Goal: Find specific page/section: Find specific page/section

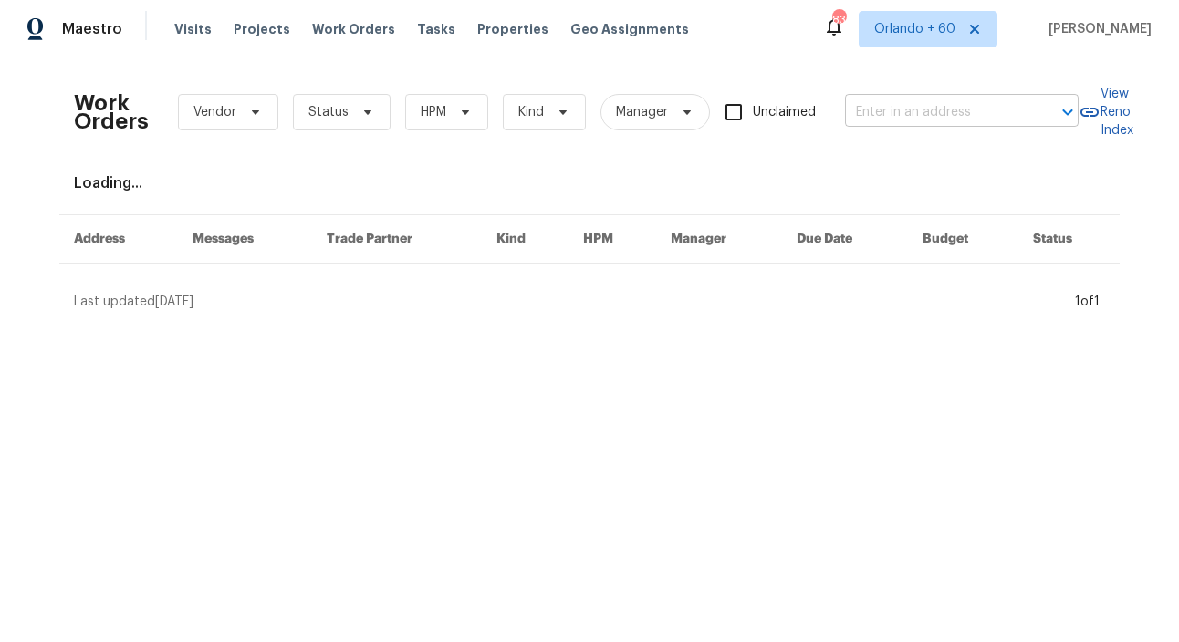
click at [922, 110] on input "text" at bounding box center [936, 113] width 182 height 28
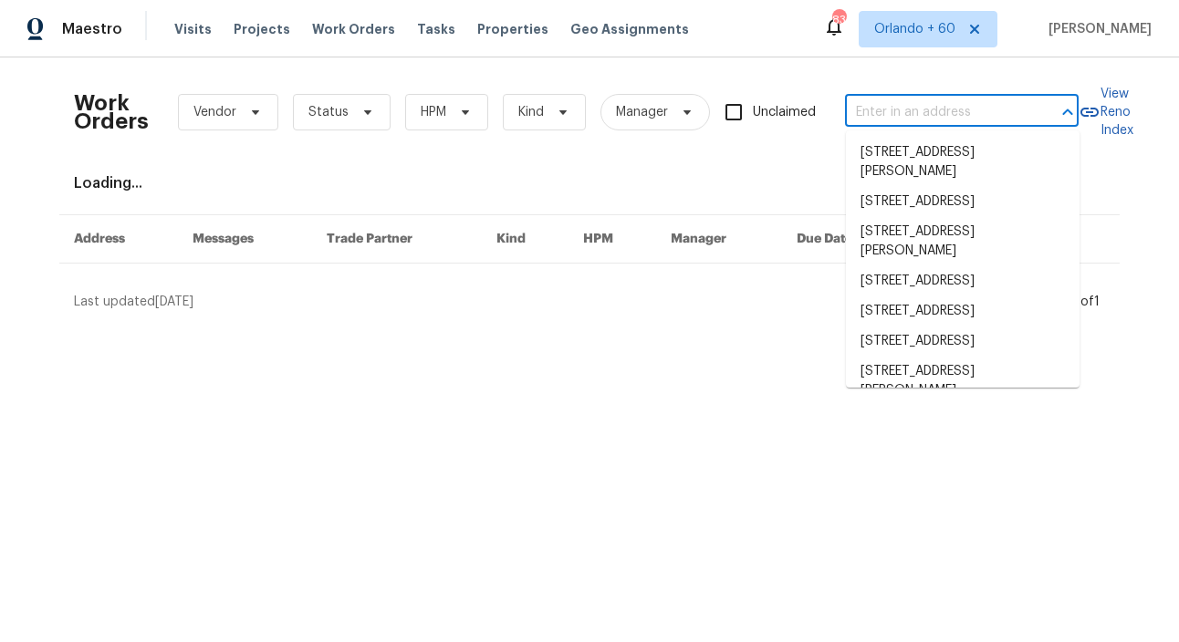
paste input "[STREET_ADDRESS]"
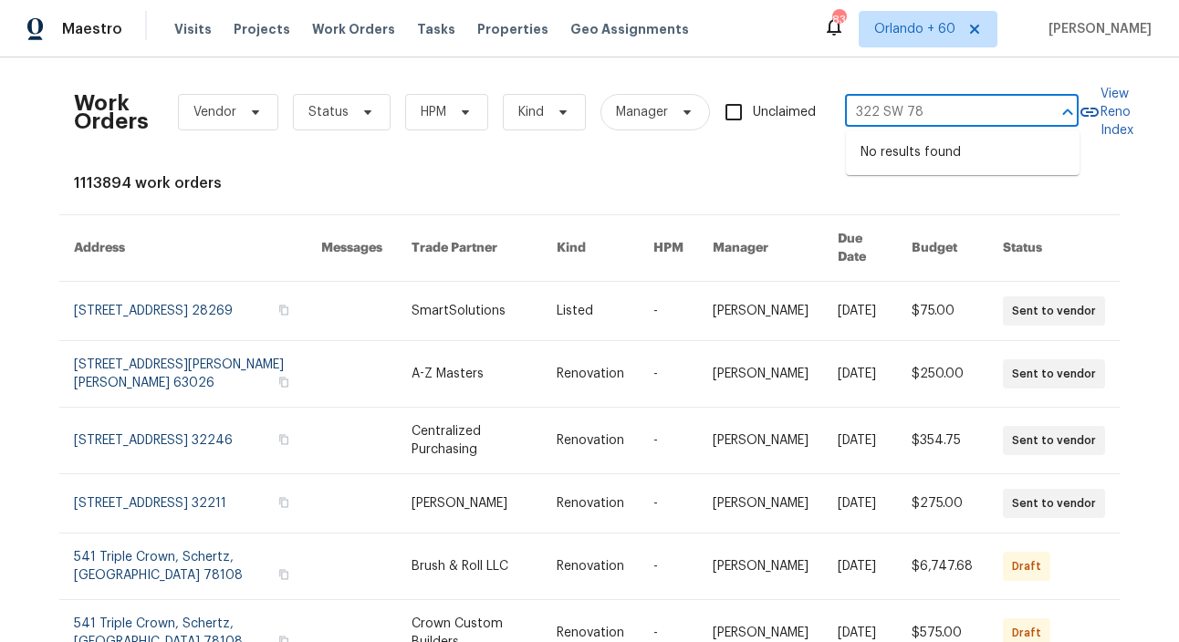
type input "322 SW 78"
type input "12785 meadowbreeze"
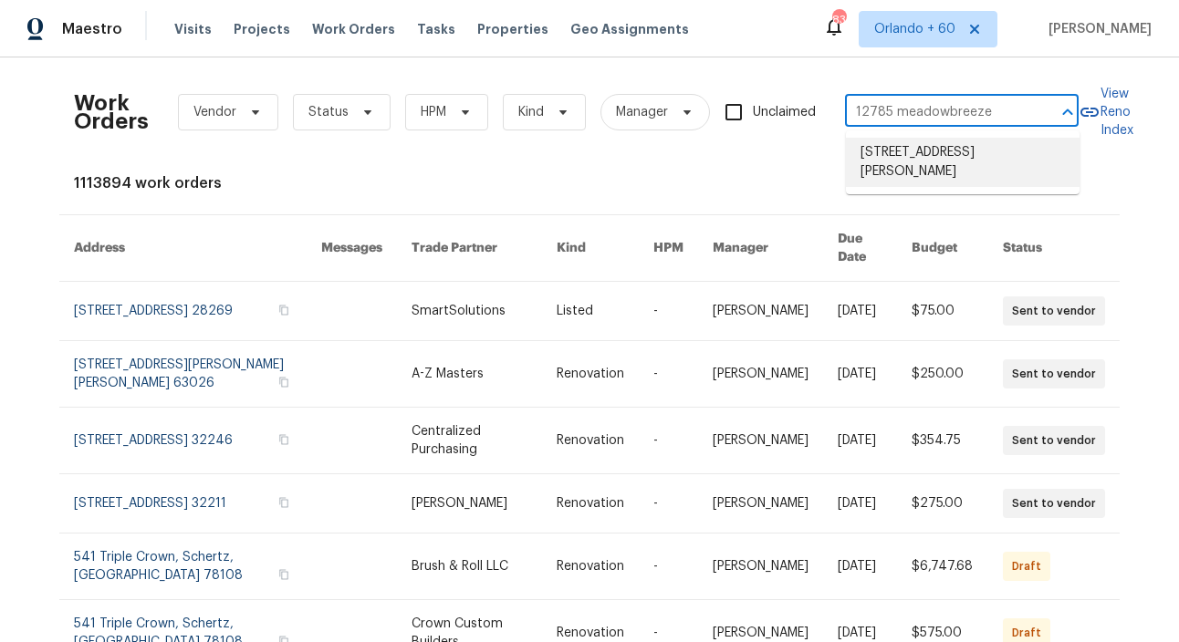
click at [964, 159] on li "[STREET_ADDRESS][PERSON_NAME]" at bounding box center [963, 162] width 234 height 49
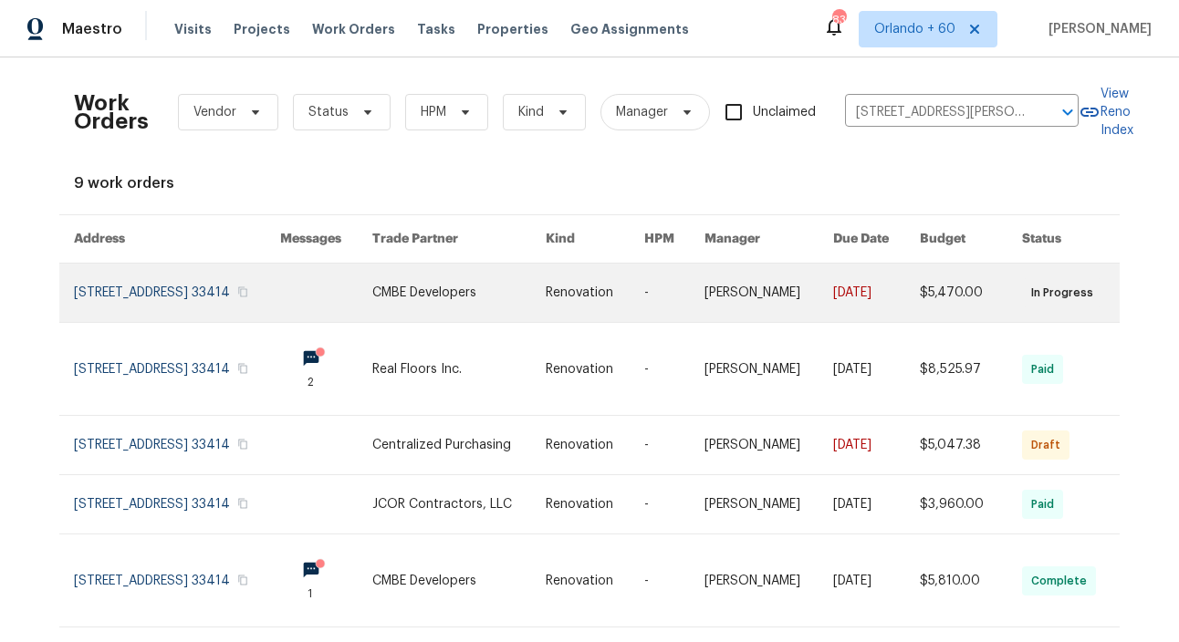
click at [213, 281] on link at bounding box center [177, 293] width 206 height 58
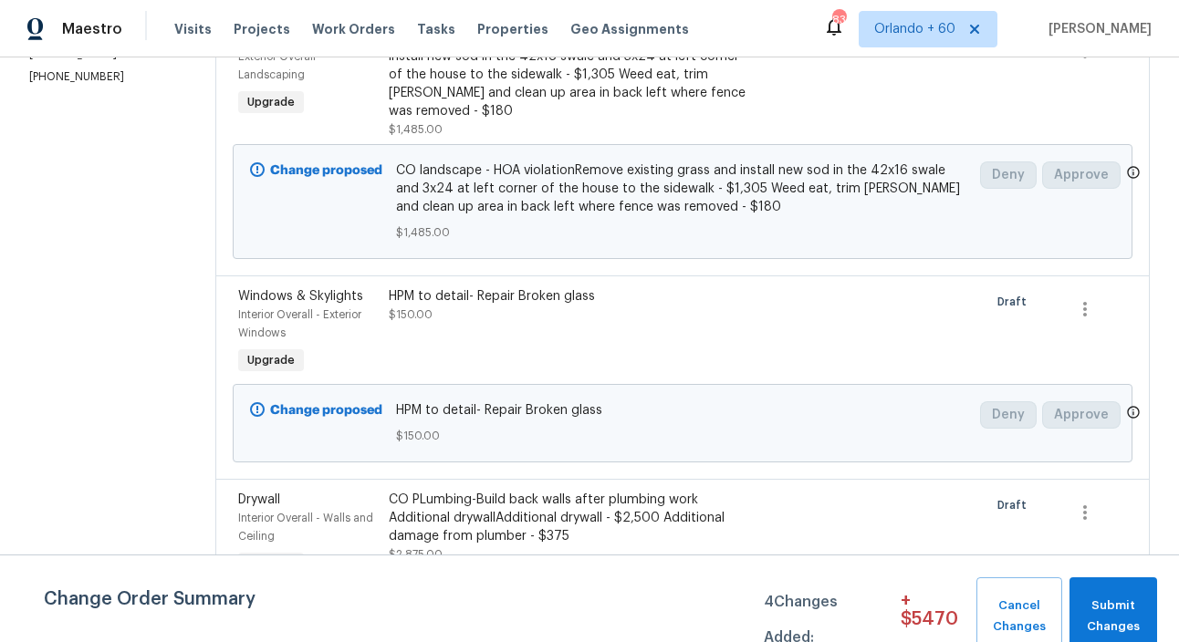
scroll to position [337, 0]
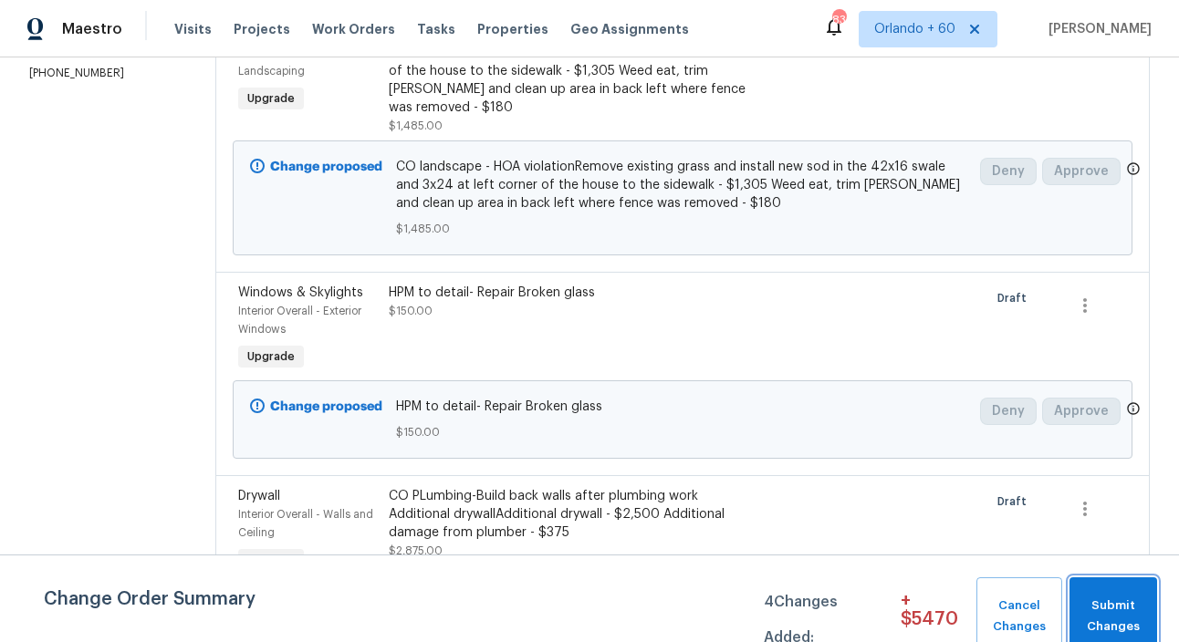
click at [1106, 601] on span "Submit Changes" at bounding box center [1112, 617] width 69 height 42
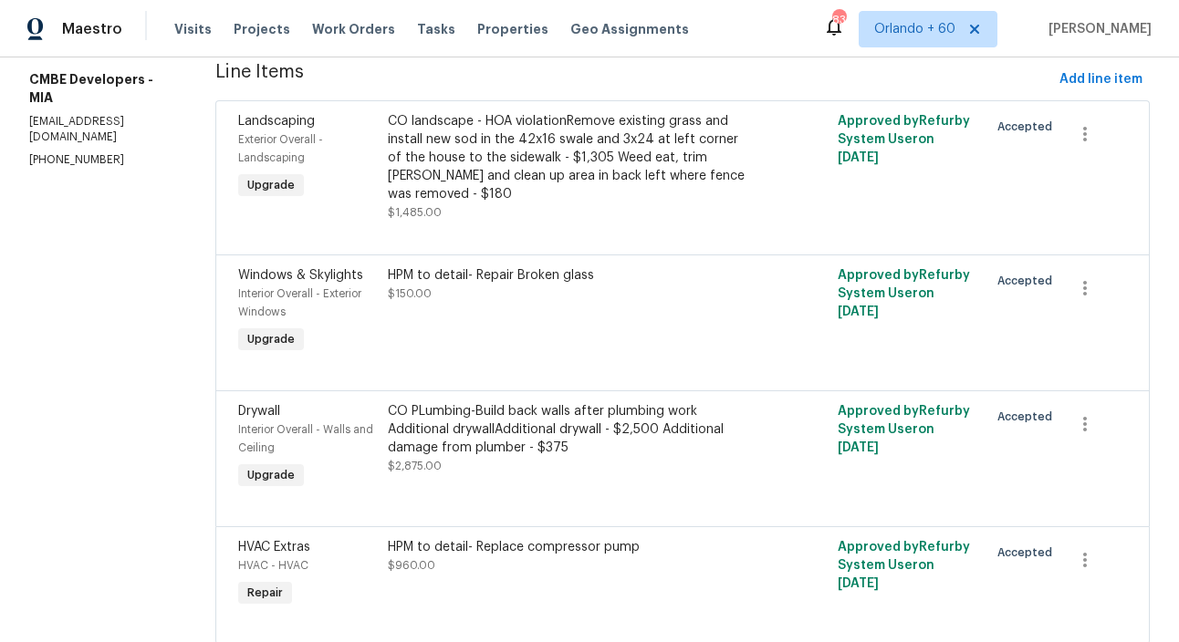
scroll to position [0, 0]
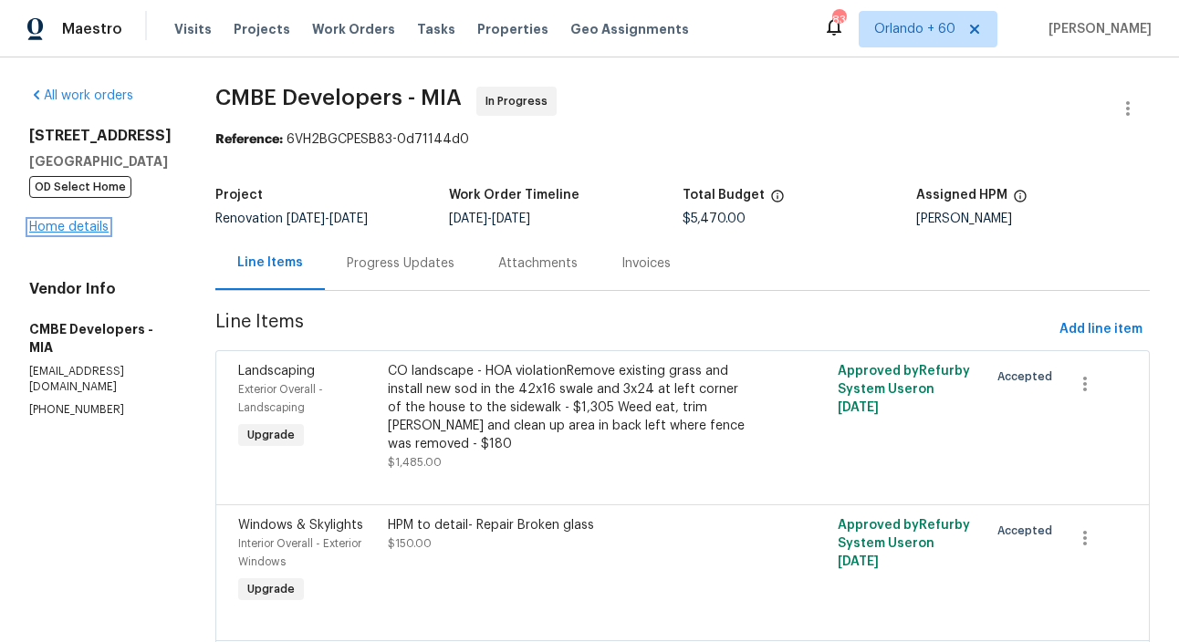
click at [87, 234] on link "Home details" at bounding box center [68, 227] width 79 height 13
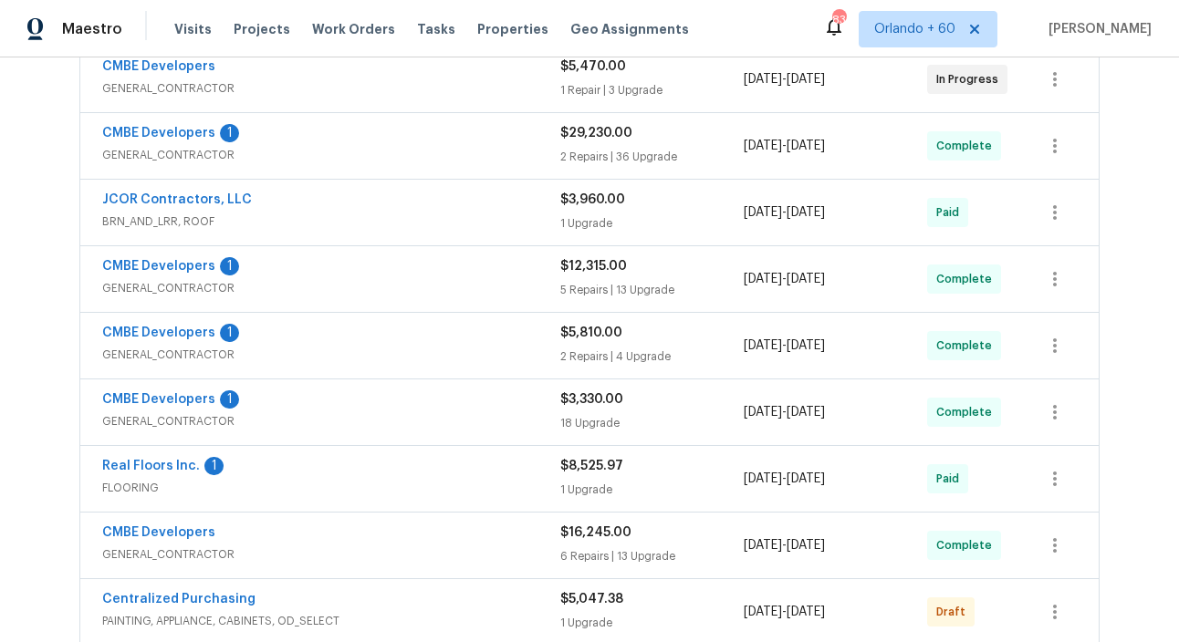
scroll to position [386, 0]
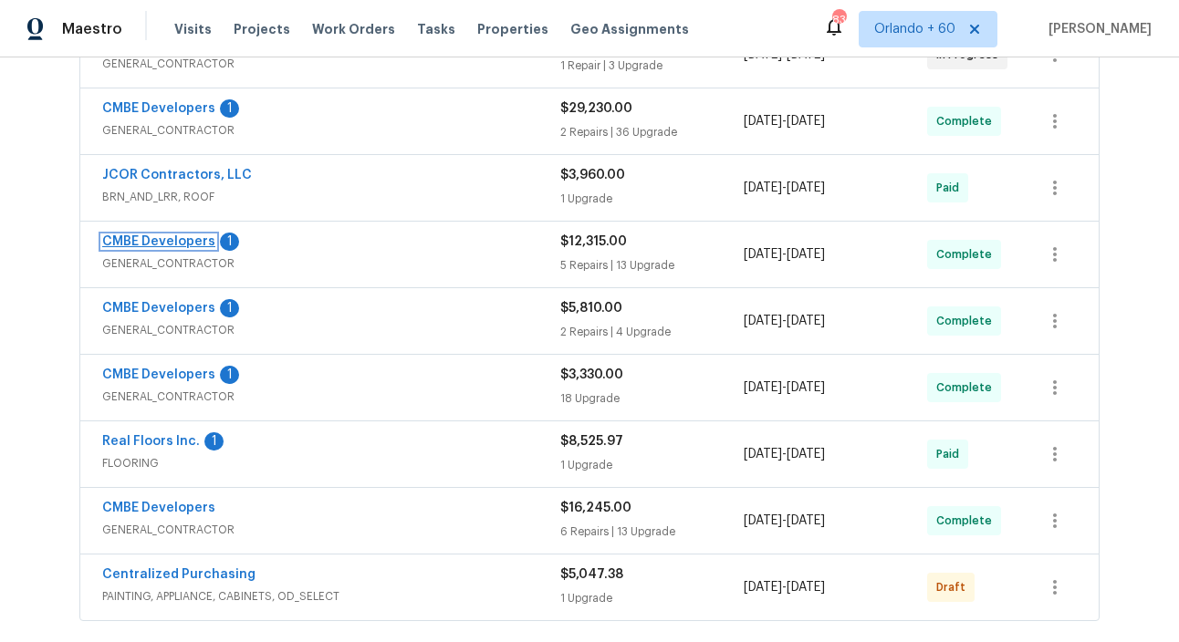
click at [183, 243] on link "CMBE Developers" at bounding box center [158, 241] width 113 height 13
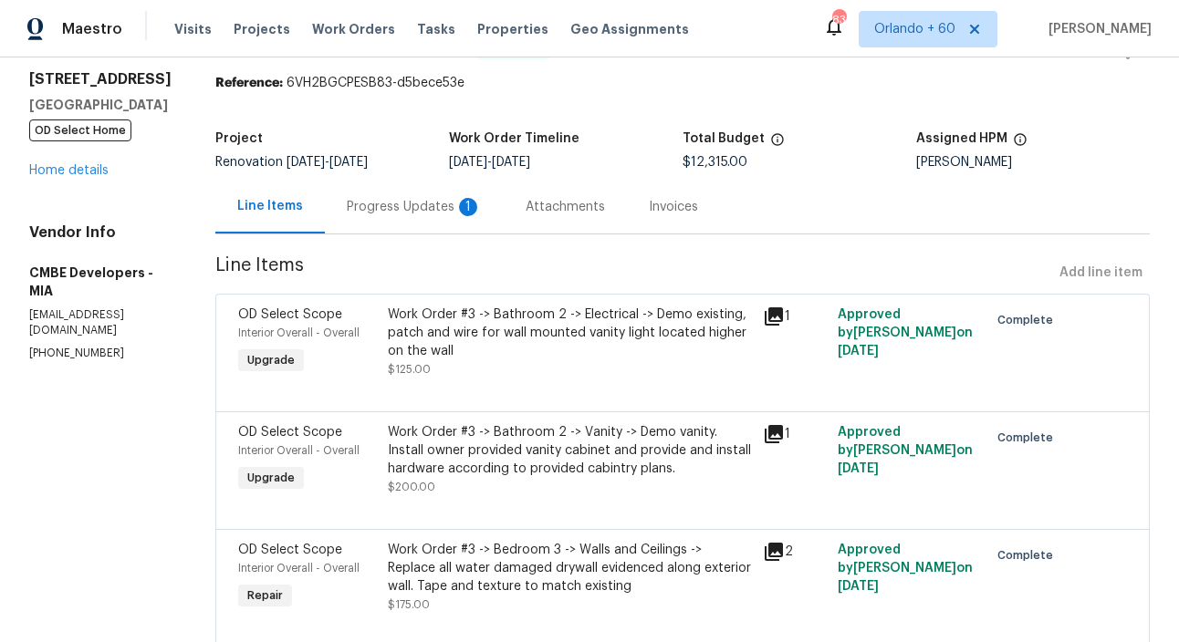
click at [427, 210] on div "Progress Updates 1" at bounding box center [414, 207] width 135 height 18
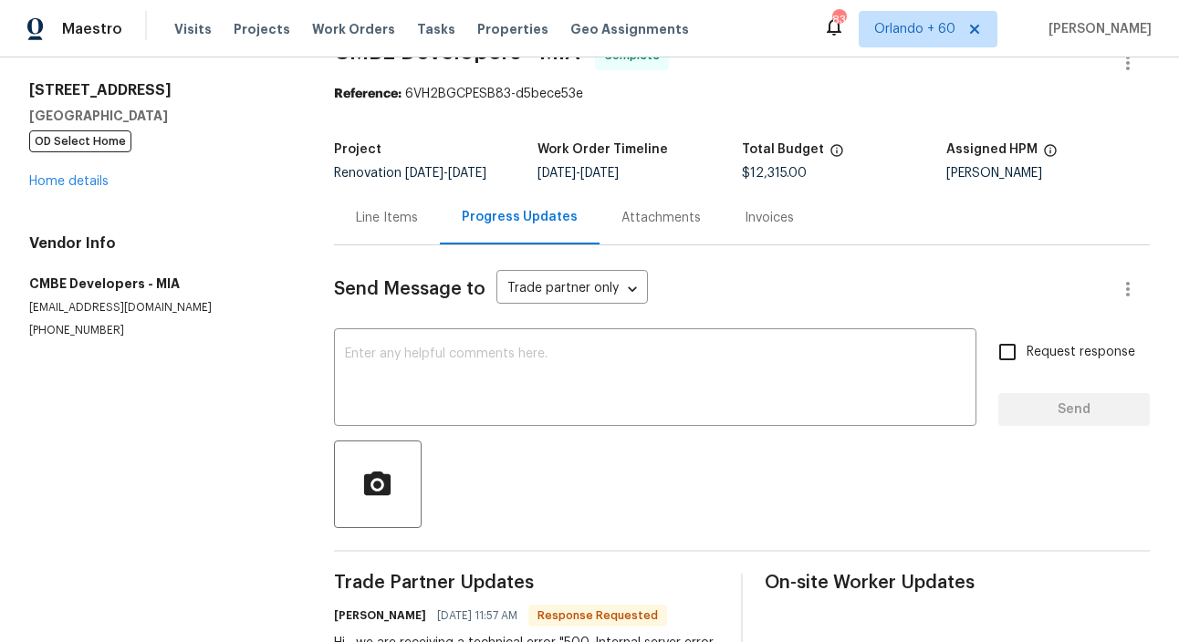
scroll to position [36, 0]
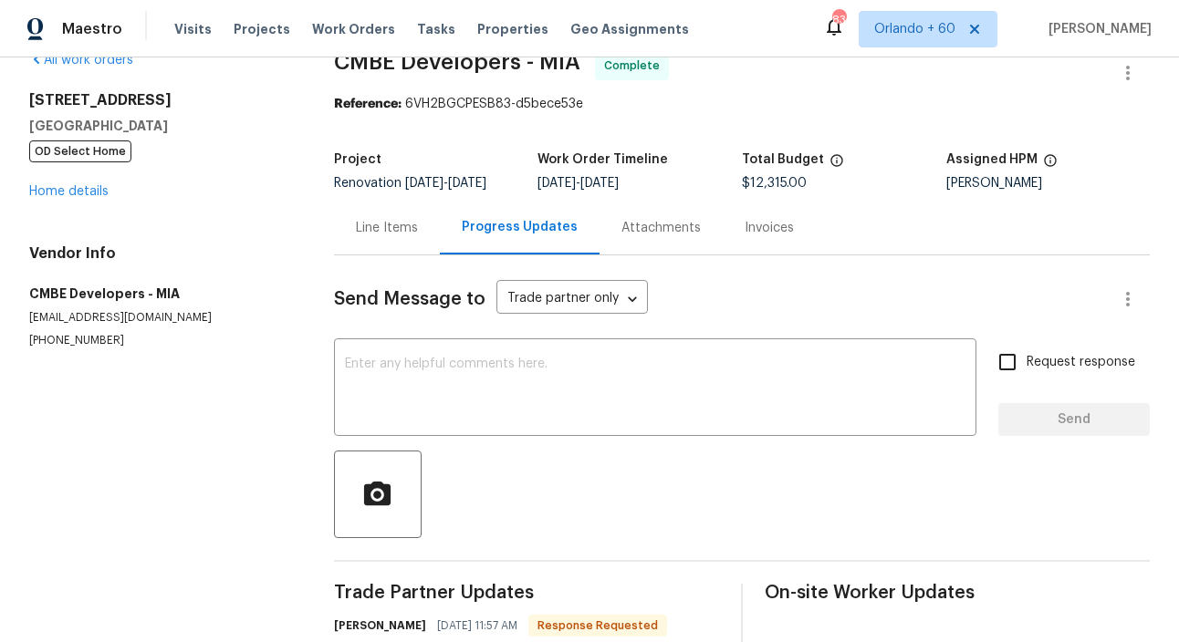
click at [389, 234] on div "Line Items" at bounding box center [387, 228] width 62 height 18
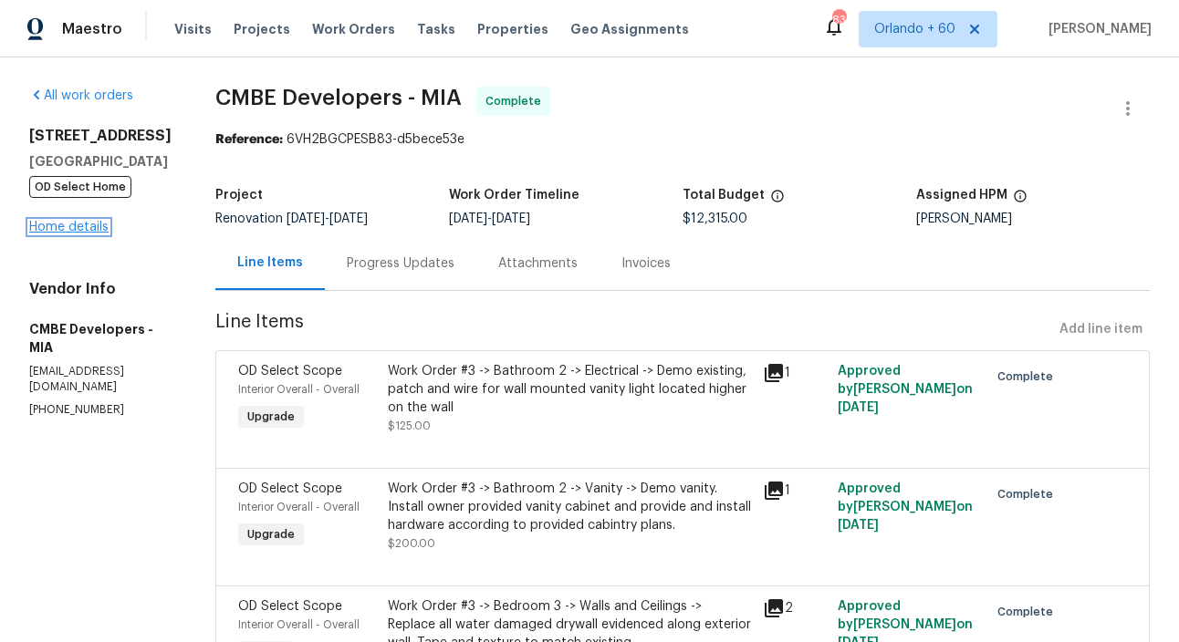
click at [97, 234] on link "Home details" at bounding box center [68, 227] width 79 height 13
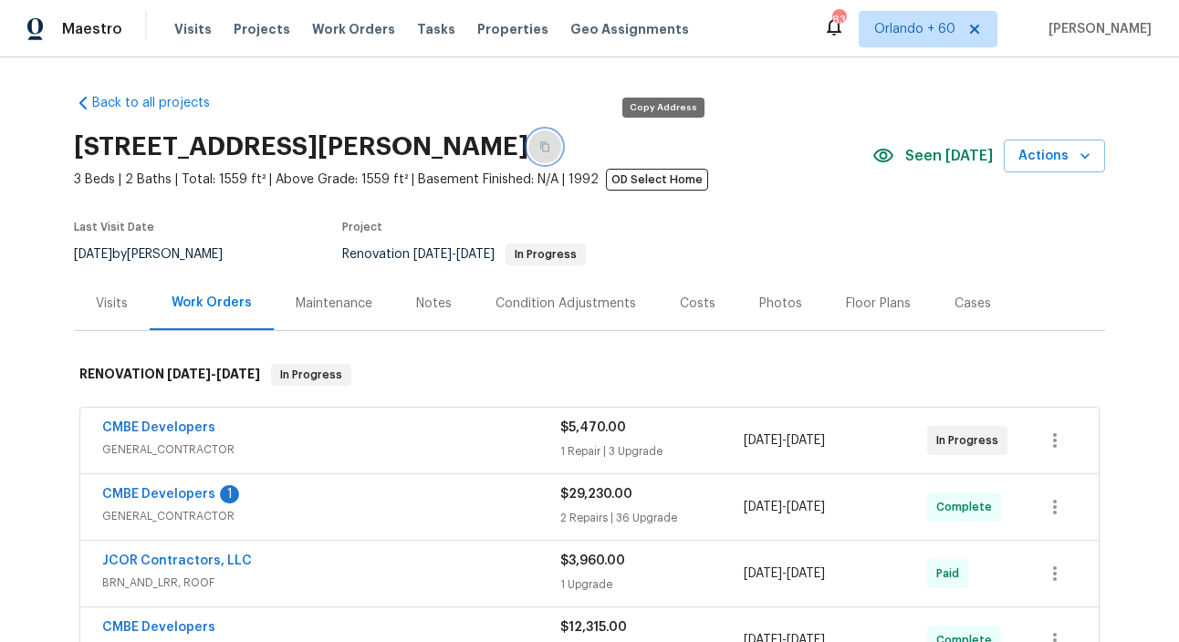
click at [550, 145] on icon "button" at bounding box center [544, 146] width 11 height 11
click at [776, 99] on div "Back to all projects [STREET_ADDRESS] 3 Beds | 2 Baths | Total: 1559 ft² | Abov…" at bounding box center [589, 630] width 1031 height 1103
click at [365, 31] on span "Work Orders" at bounding box center [353, 29] width 83 height 18
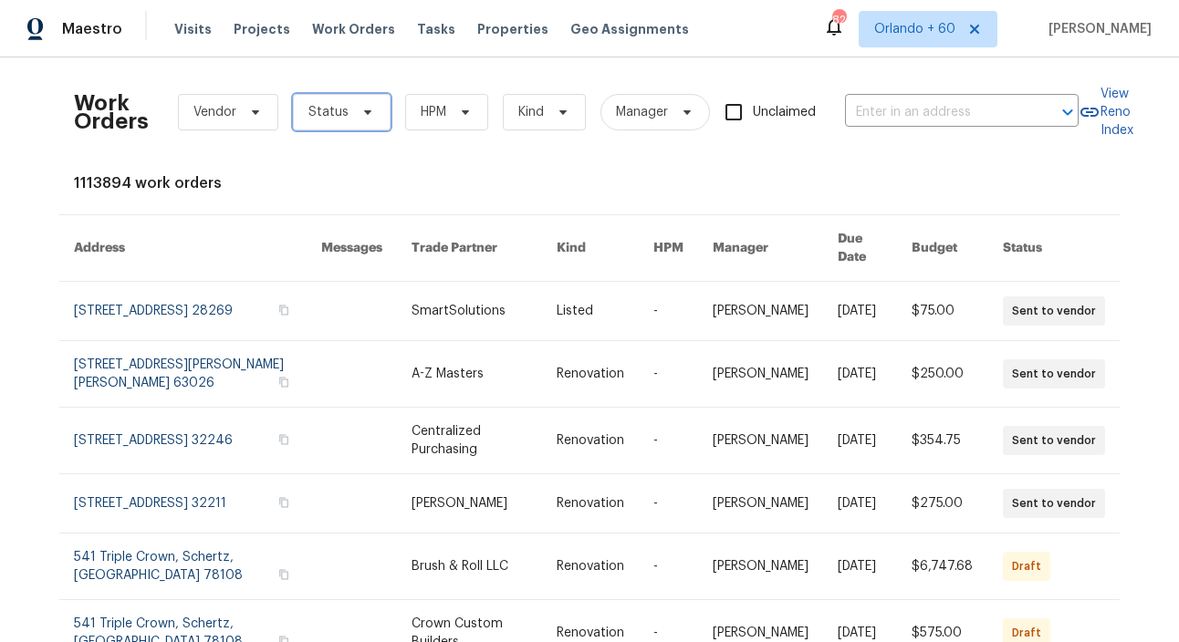
click at [302, 122] on span "Status" at bounding box center [342, 112] width 98 height 36
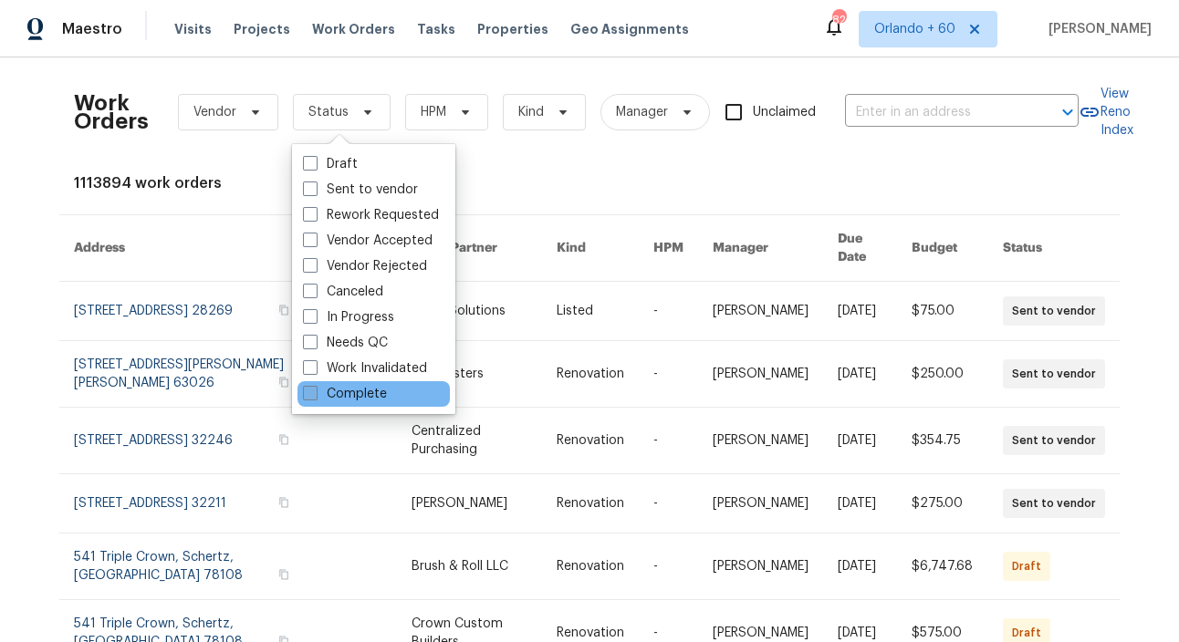
click at [358, 385] on label "Complete" at bounding box center [345, 394] width 84 height 18
click at [315, 385] on input "Complete" at bounding box center [309, 391] width 12 height 12
checkbox input "true"
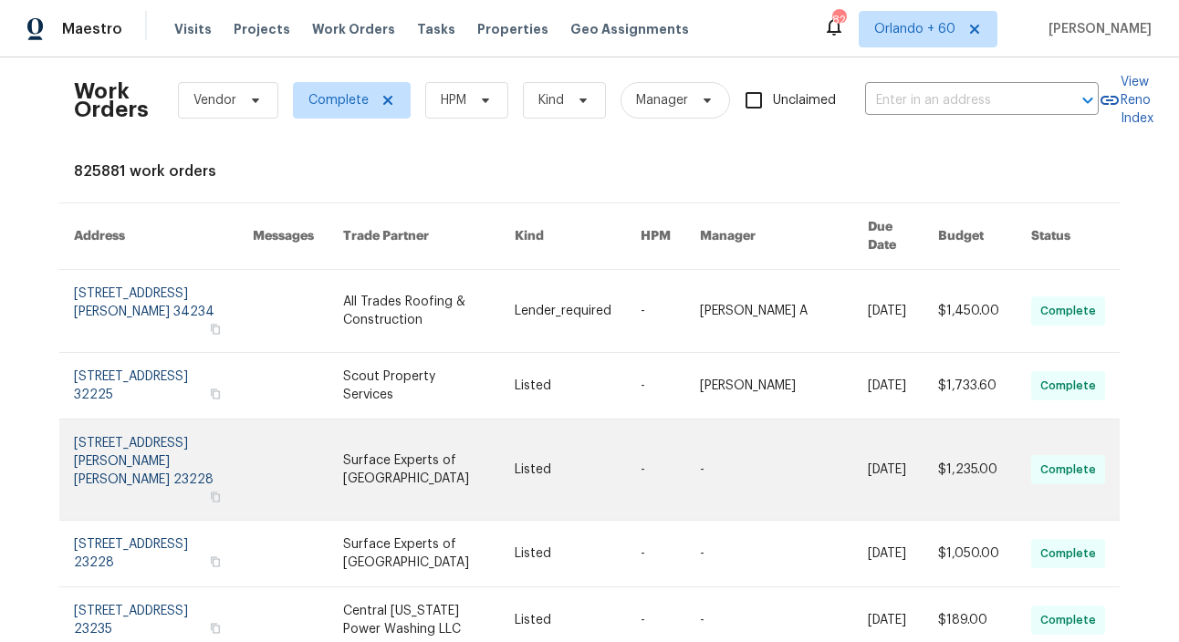
scroll to position [14, 0]
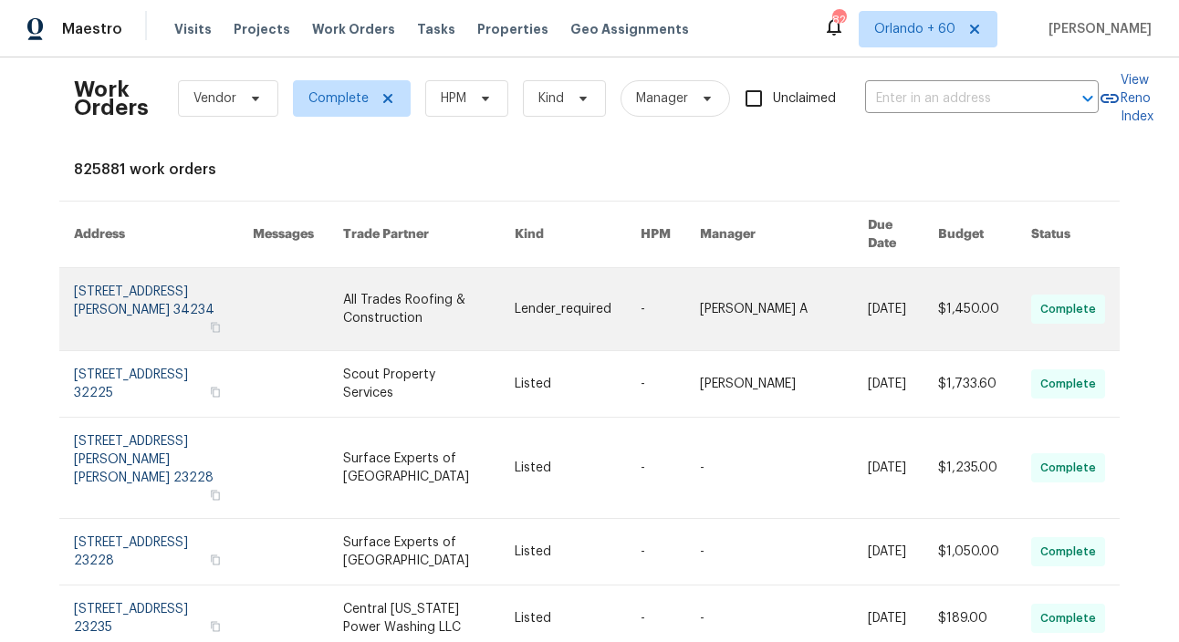
click at [414, 294] on link at bounding box center [428, 309] width 171 height 82
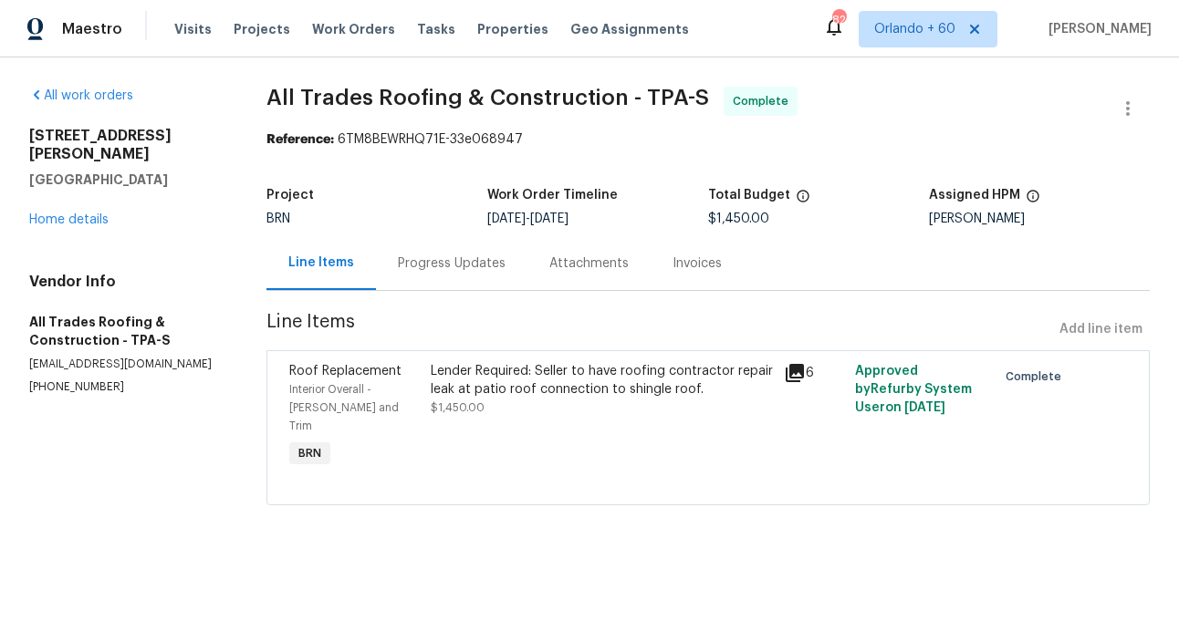
click at [133, 366] on p "[EMAIL_ADDRESS][DOMAIN_NAME]" at bounding box center [125, 365] width 193 height 16
copy p "[EMAIL_ADDRESS][DOMAIN_NAME]"
click at [933, 153] on section "All Trades Roofing & Construction - TPA-S Complete Reference: 6TM8BEWRHQ71E-33e…" at bounding box center [707, 307] width 883 height 441
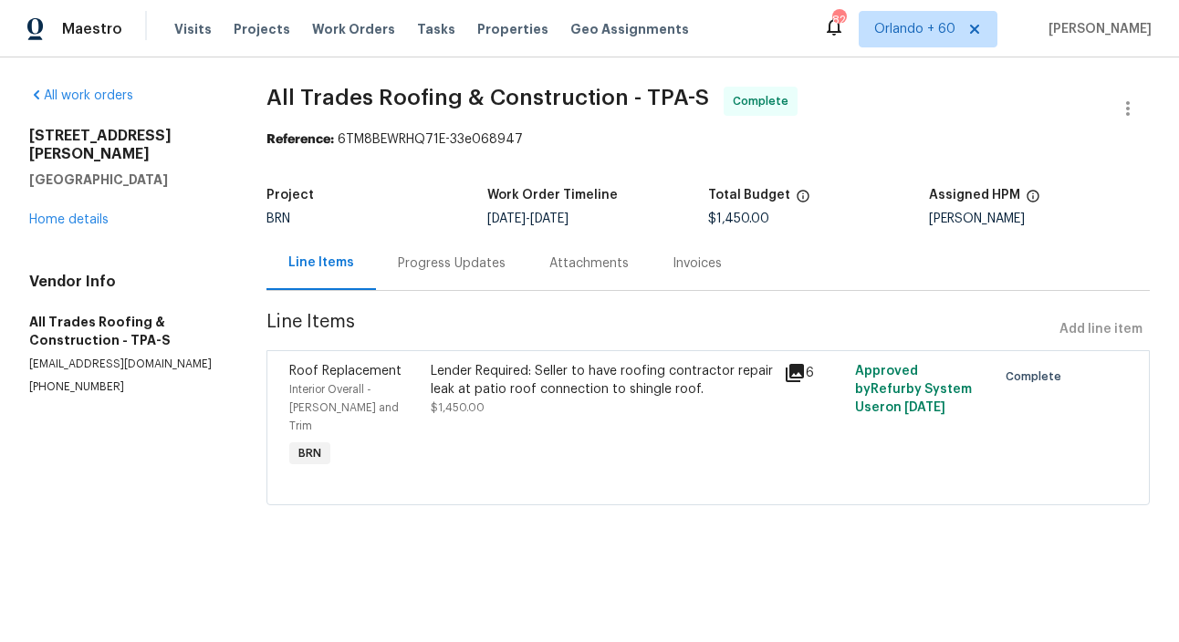
click at [120, 363] on p "[EMAIL_ADDRESS][DOMAIN_NAME]" at bounding box center [125, 365] width 193 height 16
copy p "[EMAIL_ADDRESS][DOMAIN_NAME]"
click at [139, 408] on section "All work orders [STREET_ADDRESS][PERSON_NAME] Home details Vendor Info All Trad…" at bounding box center [125, 307] width 193 height 441
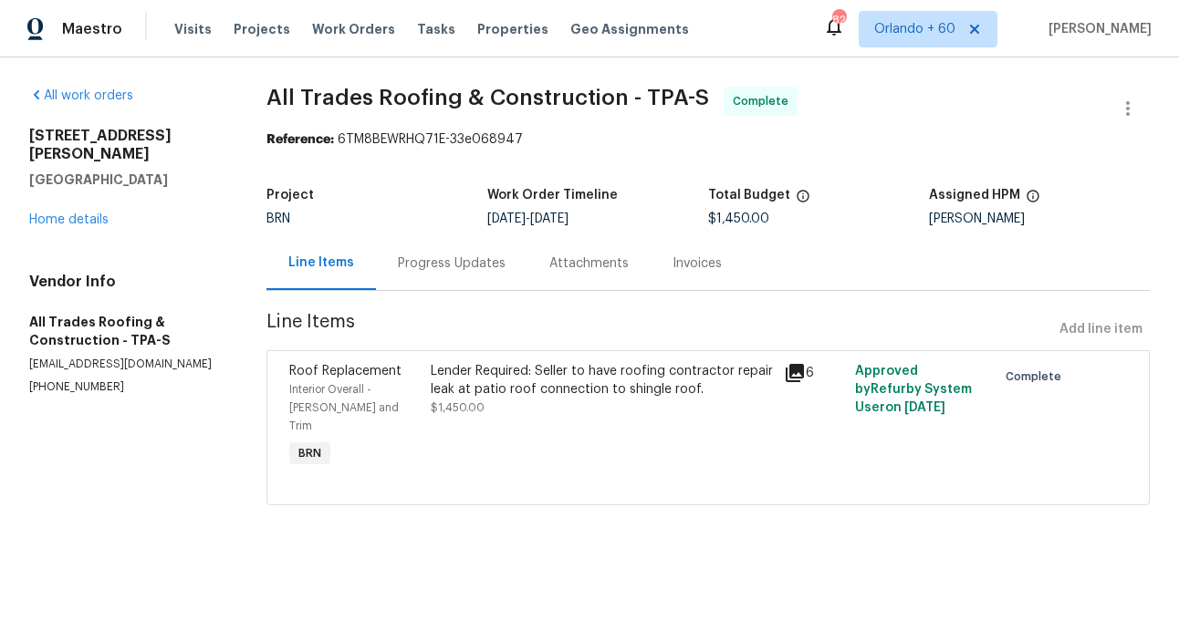
click at [124, 362] on p "[EMAIL_ADDRESS][DOMAIN_NAME]" at bounding box center [125, 365] width 193 height 16
copy p "[EMAIL_ADDRESS][DOMAIN_NAME]"
click at [246, 458] on div "All work orders [STREET_ADDRESS][PERSON_NAME] Home details Vendor Info All Trad…" at bounding box center [589, 306] width 1179 height 499
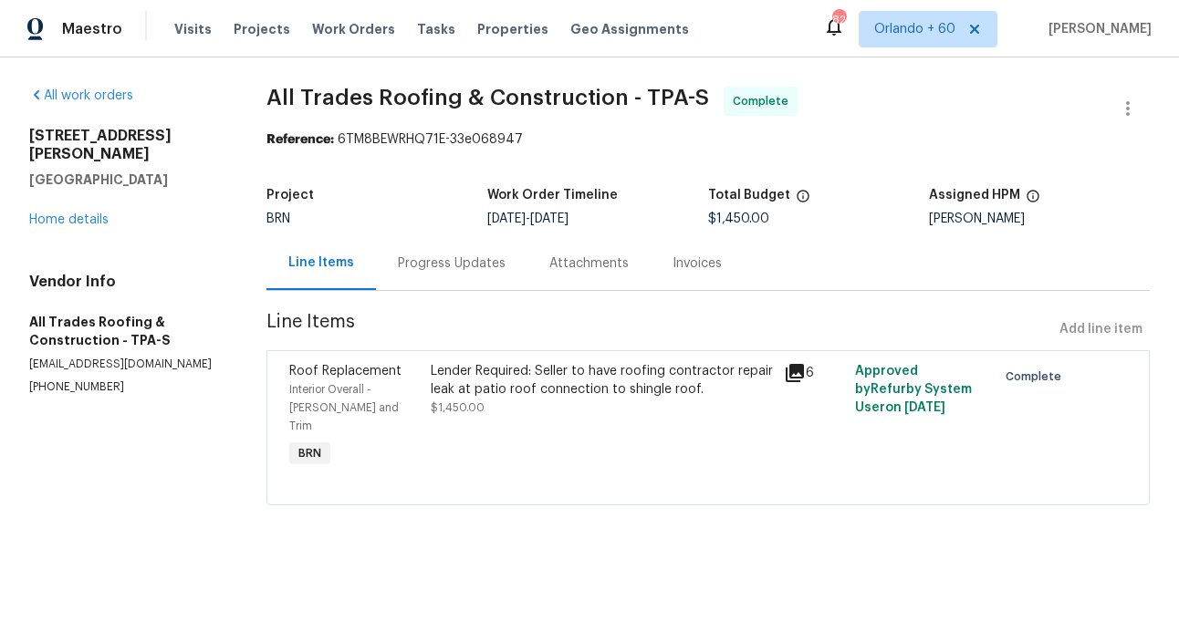
click at [118, 365] on p "[EMAIL_ADDRESS][DOMAIN_NAME]" at bounding box center [125, 365] width 193 height 16
copy p "[EMAIL_ADDRESS][DOMAIN_NAME]"
click at [360, 32] on span "Work Orders" at bounding box center [353, 29] width 83 height 18
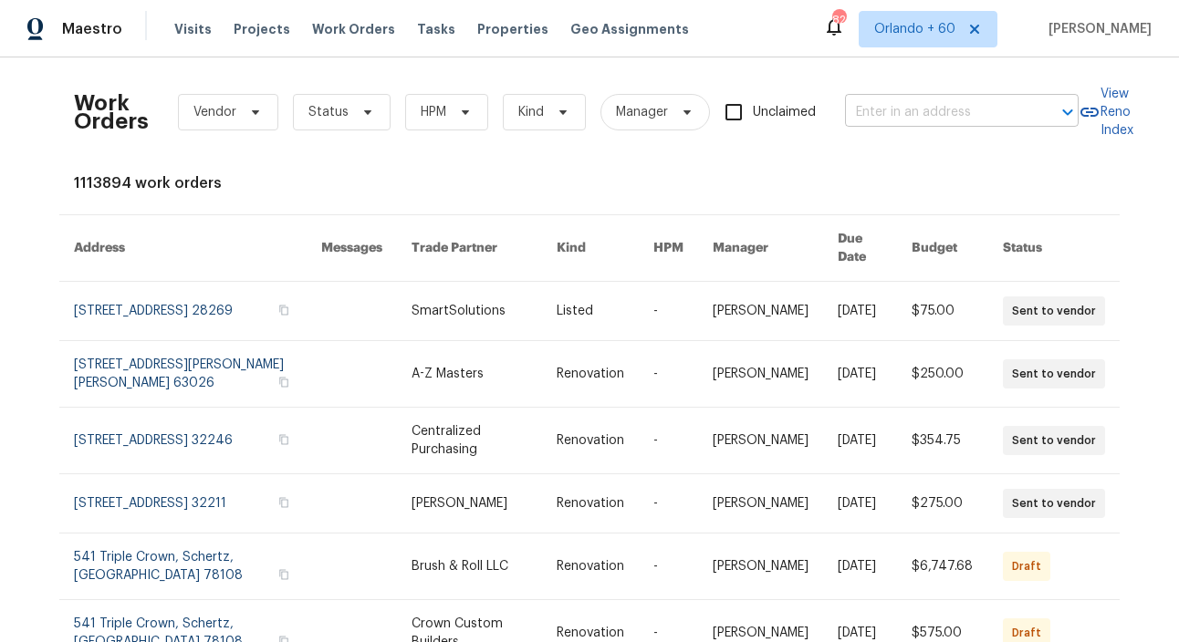
click at [926, 114] on input "text" at bounding box center [936, 113] width 182 height 28
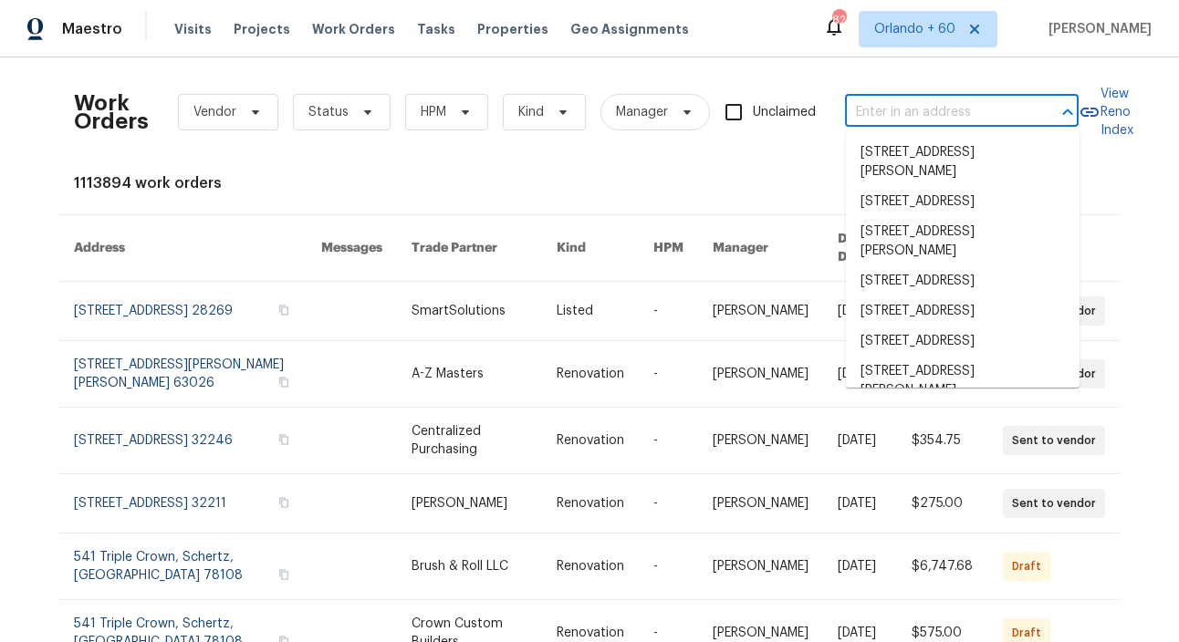
paste input "[STREET_ADDRESS]"
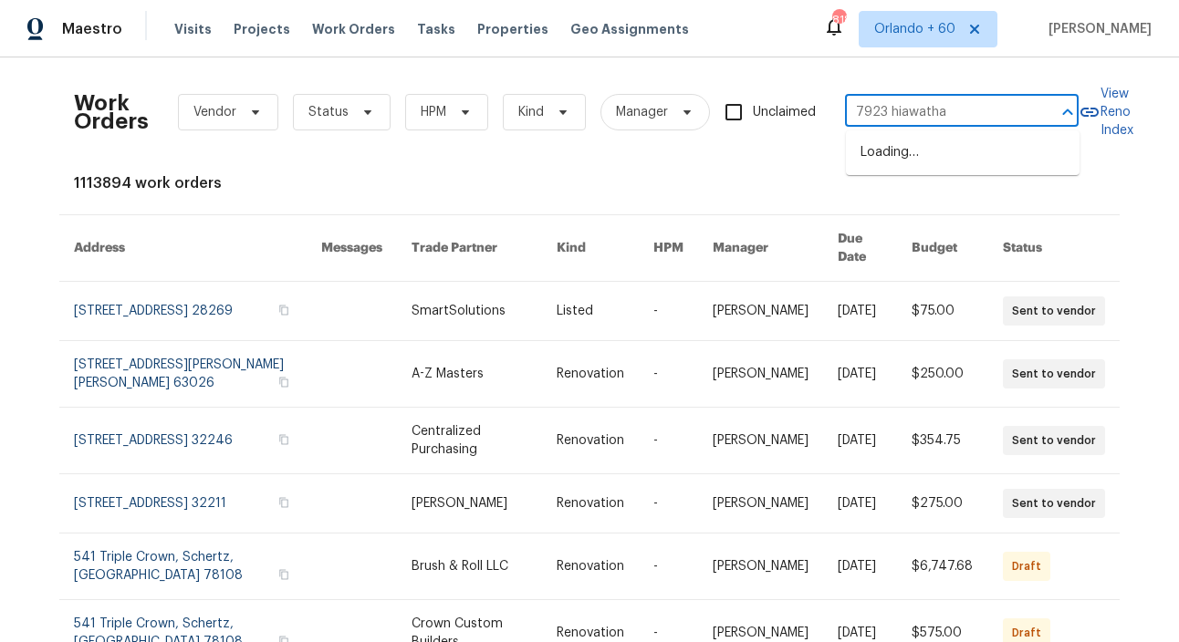
type input "7923 hiawatha"
click at [243, 30] on span "Projects" at bounding box center [262, 29] width 57 height 18
